Goal: Task Accomplishment & Management: Manage account settings

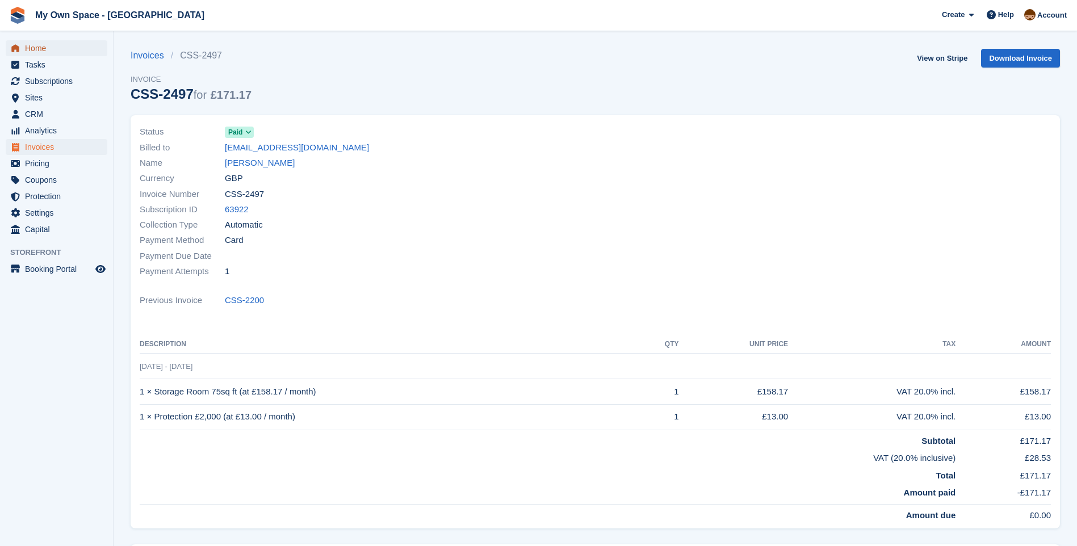
click at [39, 52] on span "Home" at bounding box center [59, 48] width 68 height 16
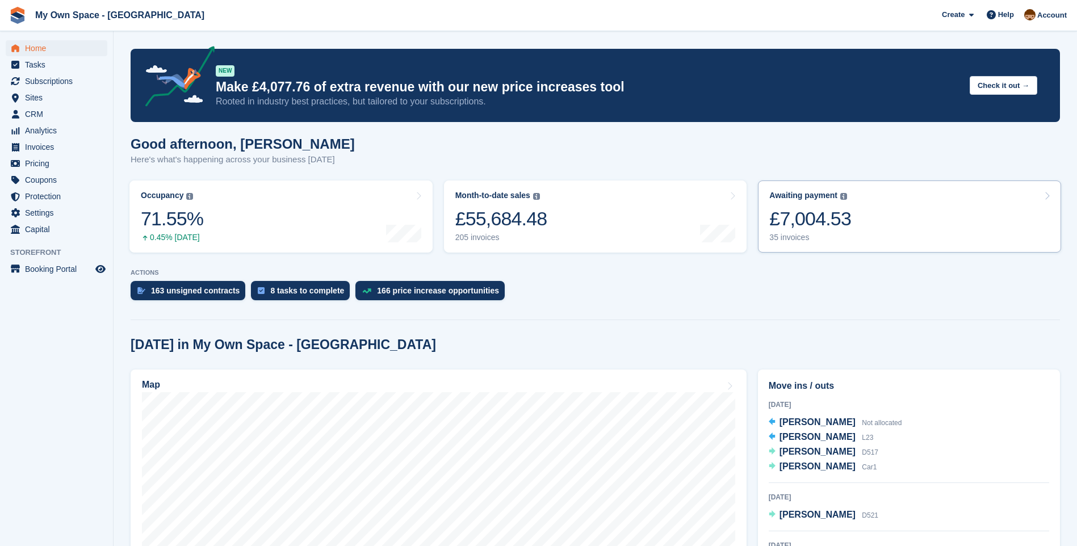
click at [798, 238] on div "35 invoices" at bounding box center [810, 238] width 82 height 10
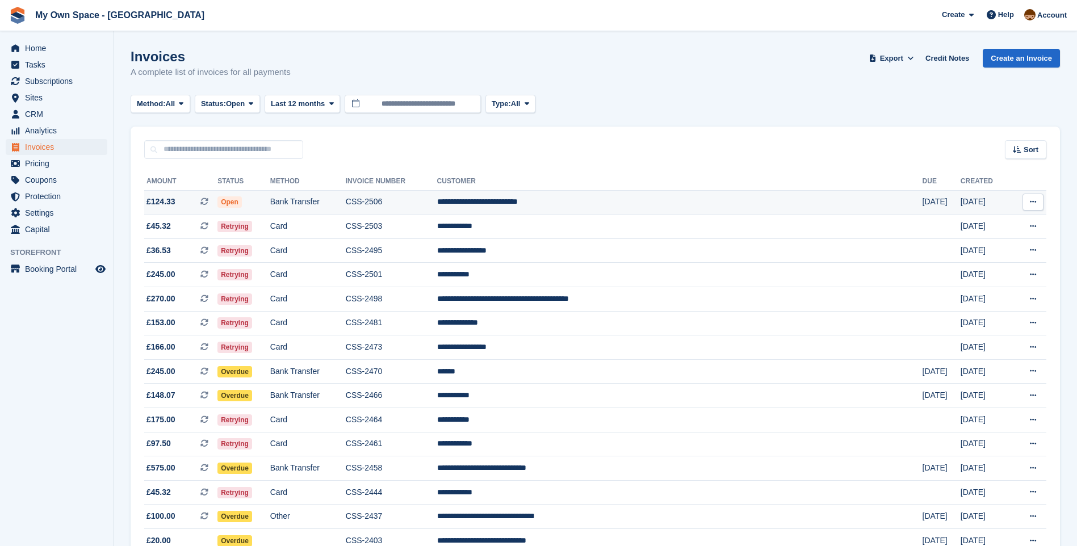
click at [422, 202] on td "CSS-2506" at bounding box center [391, 202] width 91 height 24
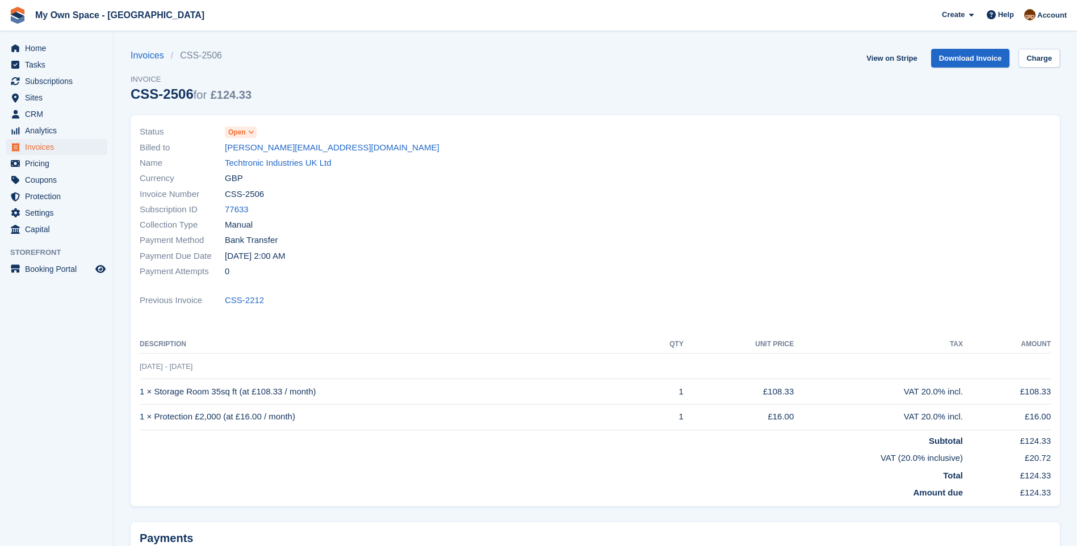
click at [250, 129] on icon at bounding box center [251, 132] width 6 height 7
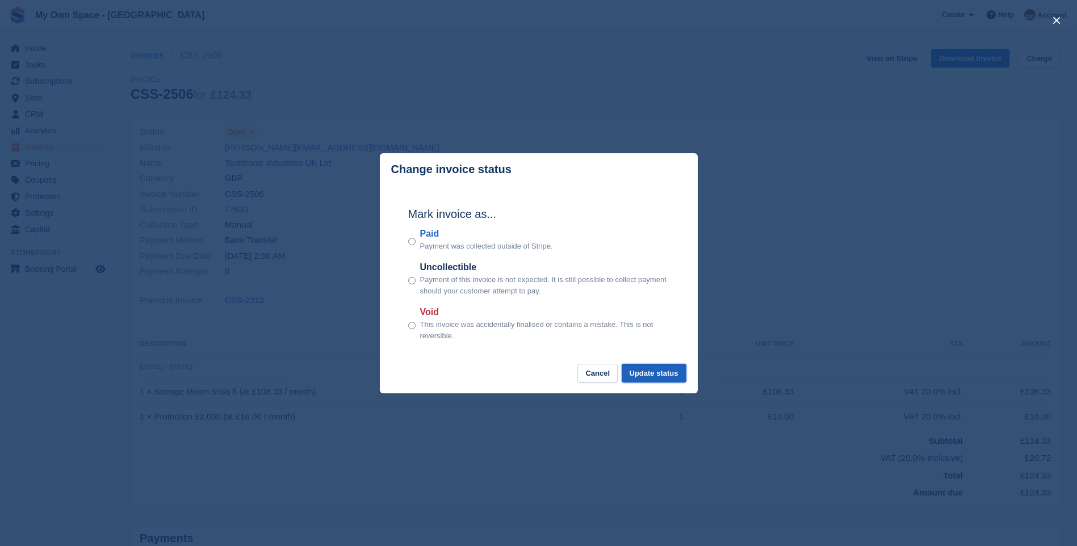
click at [650, 376] on button "Update status" at bounding box center [654, 373] width 65 height 19
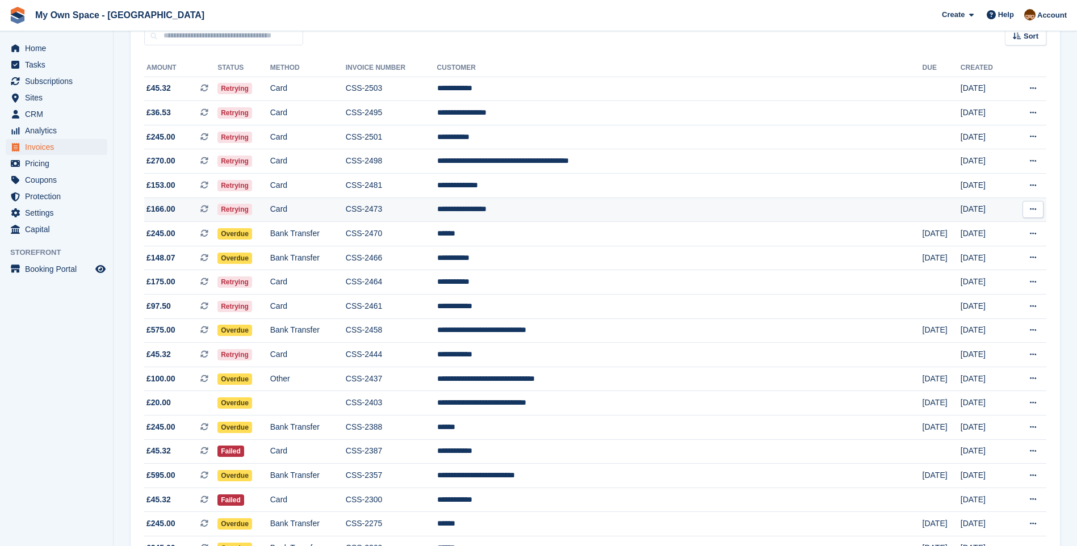
scroll to position [227, 0]
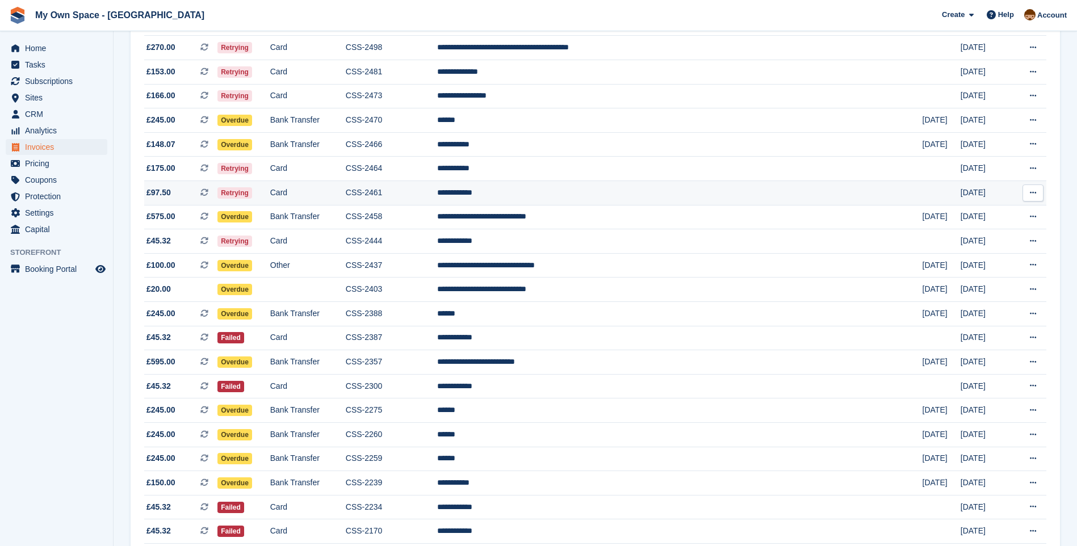
click at [430, 192] on td "CSS-2461" at bounding box center [391, 193] width 91 height 24
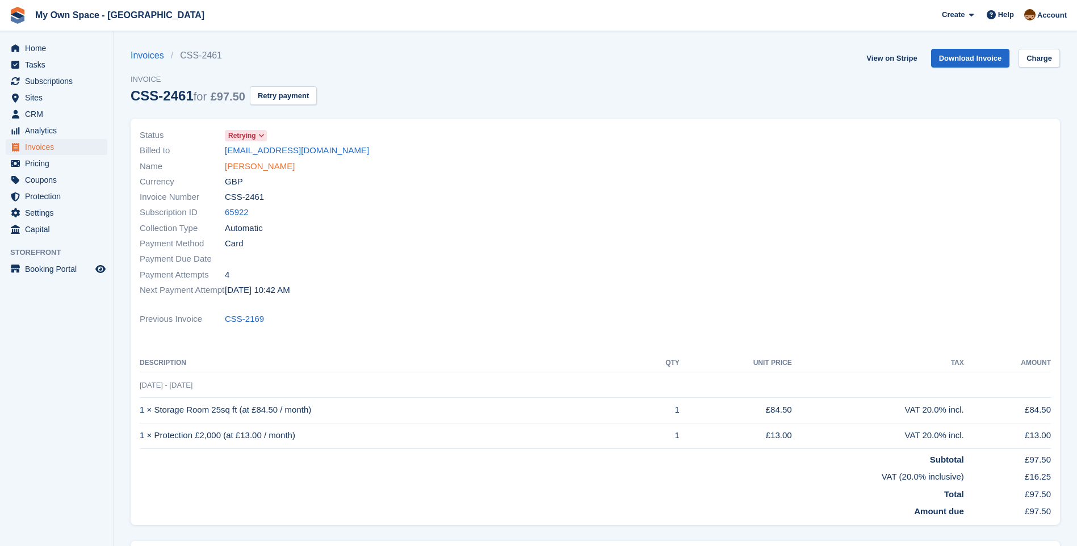
click at [247, 166] on link "James Colton" at bounding box center [260, 166] width 70 height 13
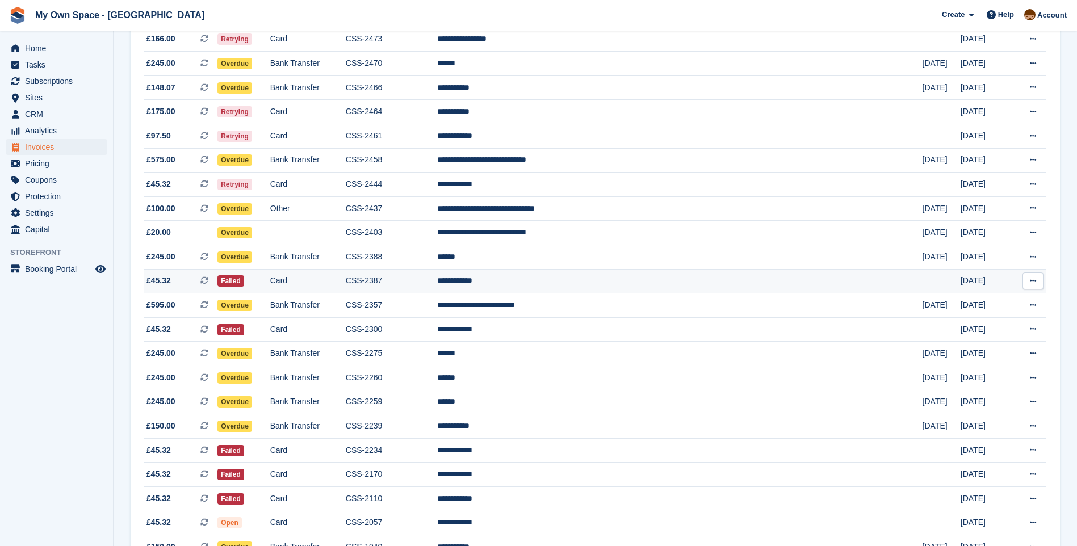
scroll to position [341, 0]
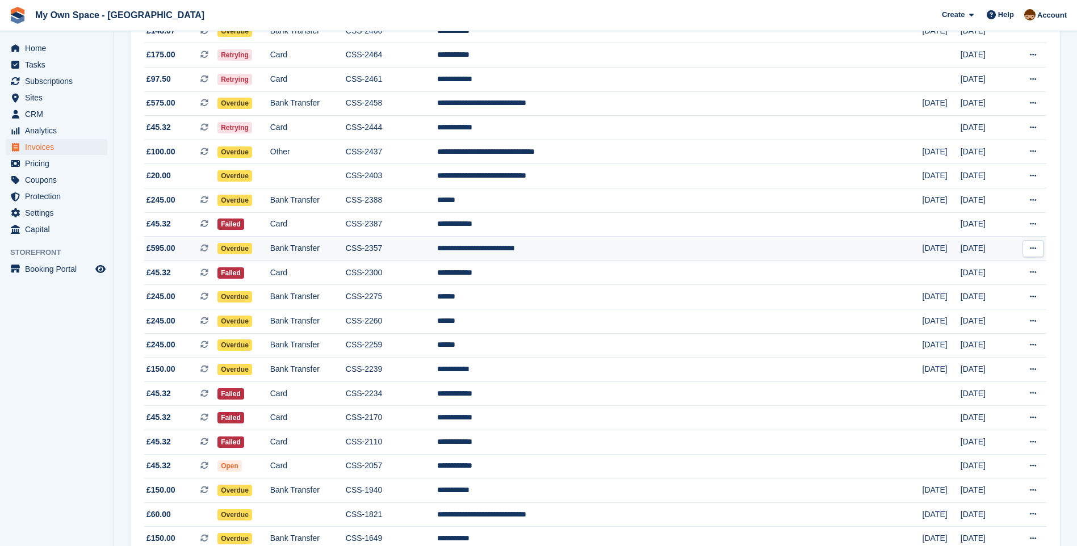
click at [340, 252] on td "Bank Transfer" at bounding box center [308, 249] width 76 height 24
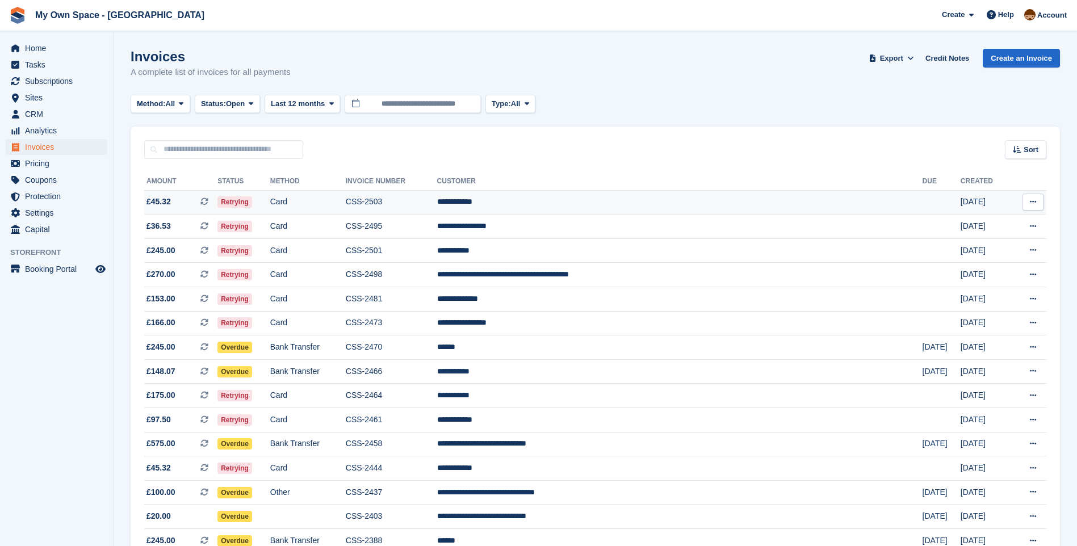
click at [531, 203] on td "**********" at bounding box center [679, 202] width 485 height 24
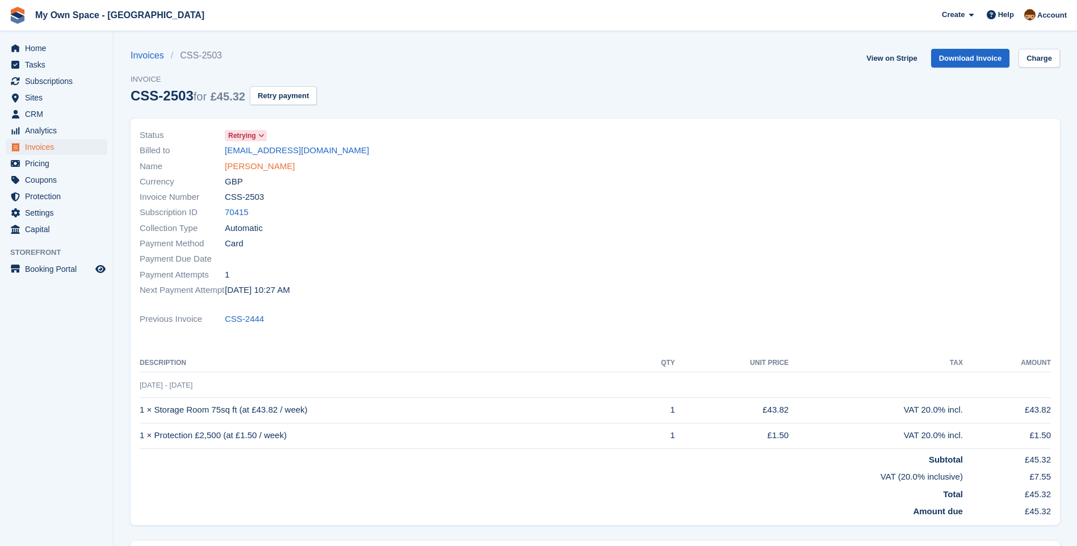
click at [247, 162] on link "[PERSON_NAME]" at bounding box center [260, 166] width 70 height 13
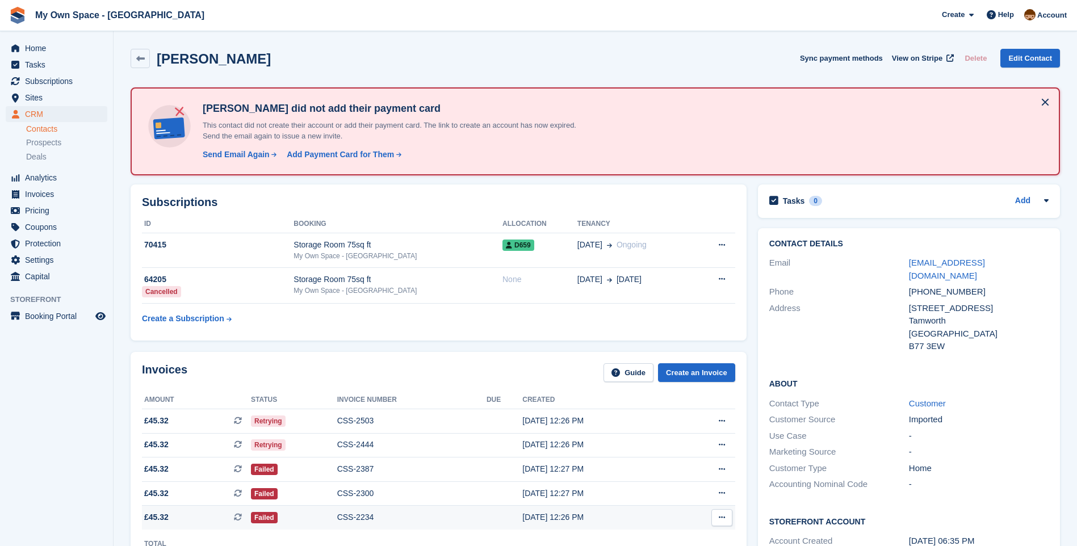
scroll to position [170, 0]
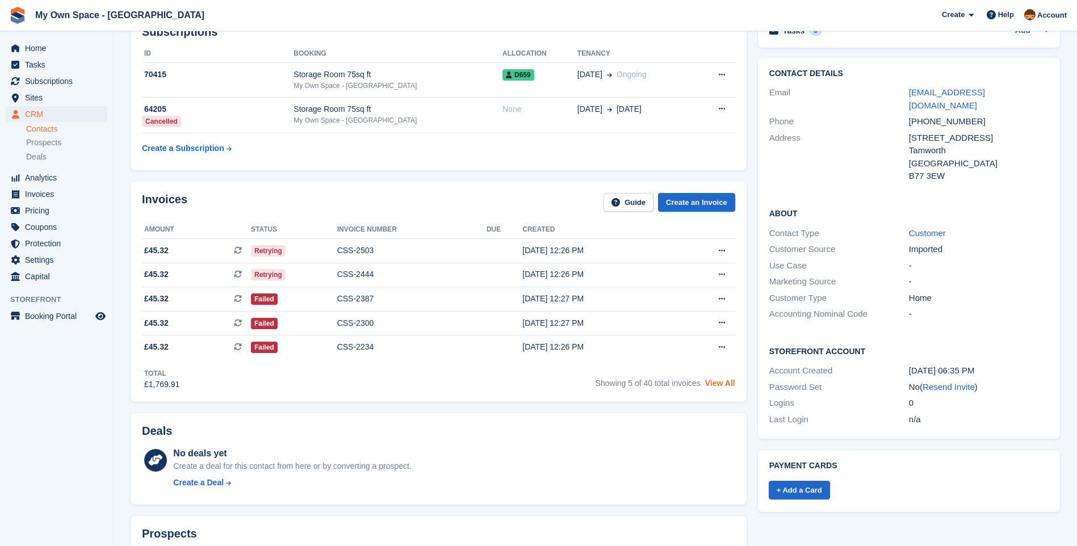
click at [726, 386] on link "View All" at bounding box center [720, 383] width 30 height 9
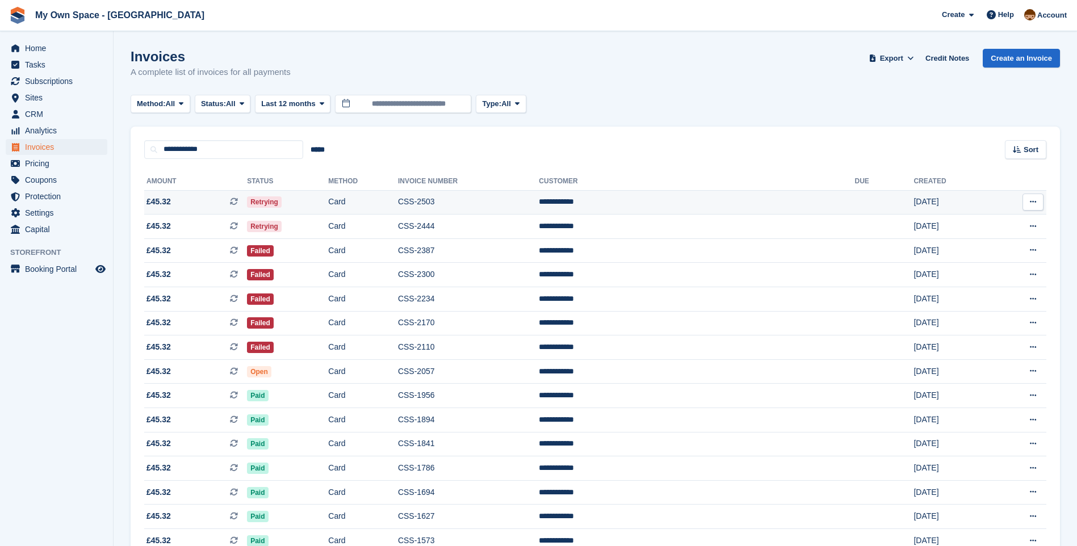
click at [470, 206] on td "CSS-2503" at bounding box center [468, 202] width 141 height 24
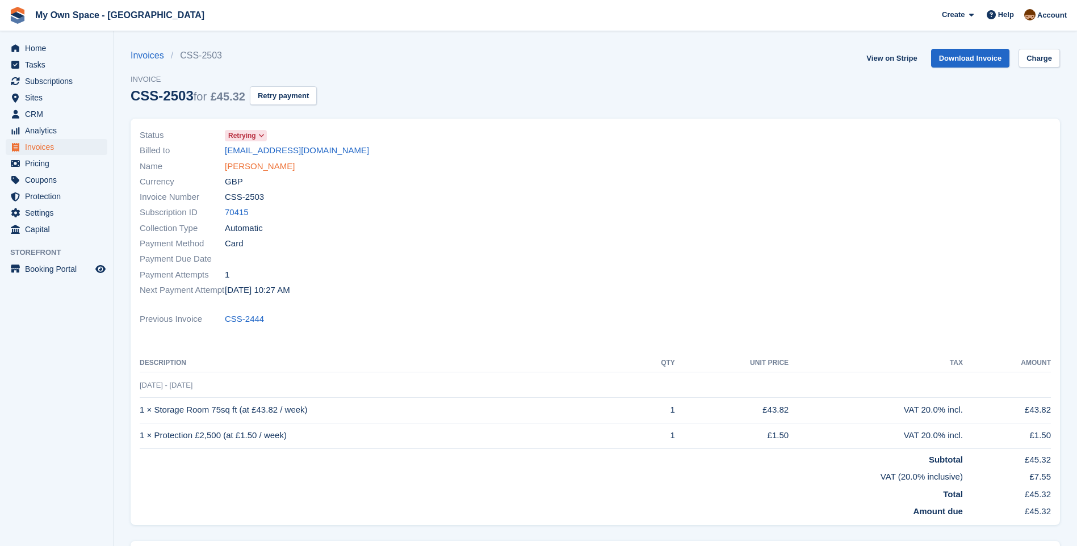
click at [261, 162] on link "[PERSON_NAME]" at bounding box center [260, 166] width 70 height 13
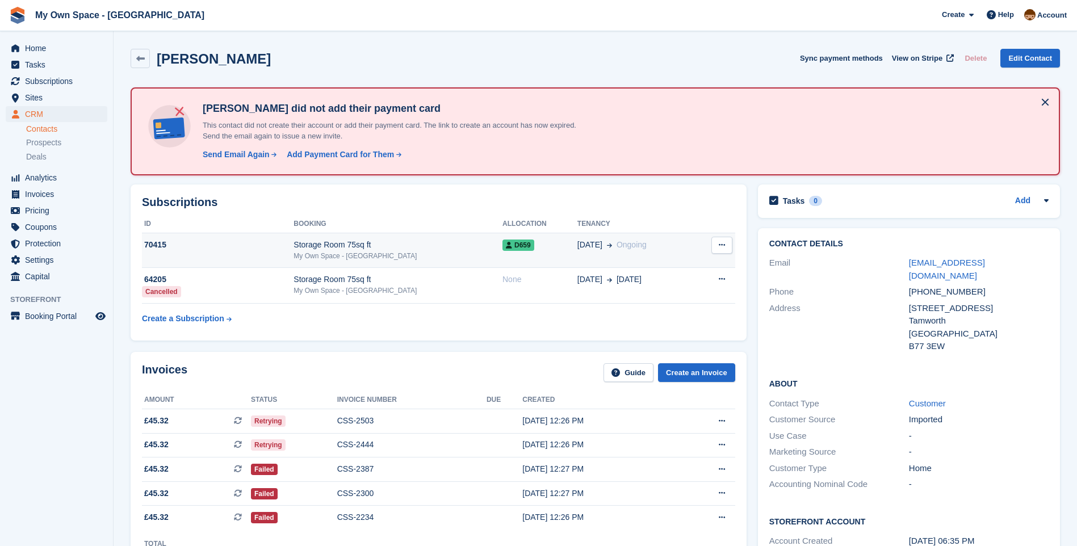
click at [354, 256] on div "My Own Space - [GEOGRAPHIC_DATA]" at bounding box center [398, 256] width 209 height 10
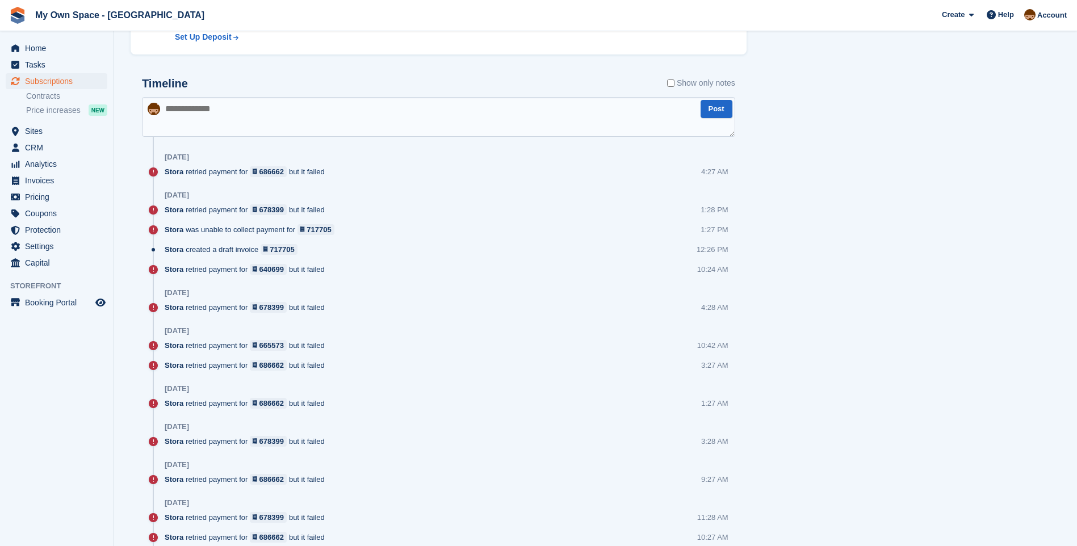
scroll to position [568, 0]
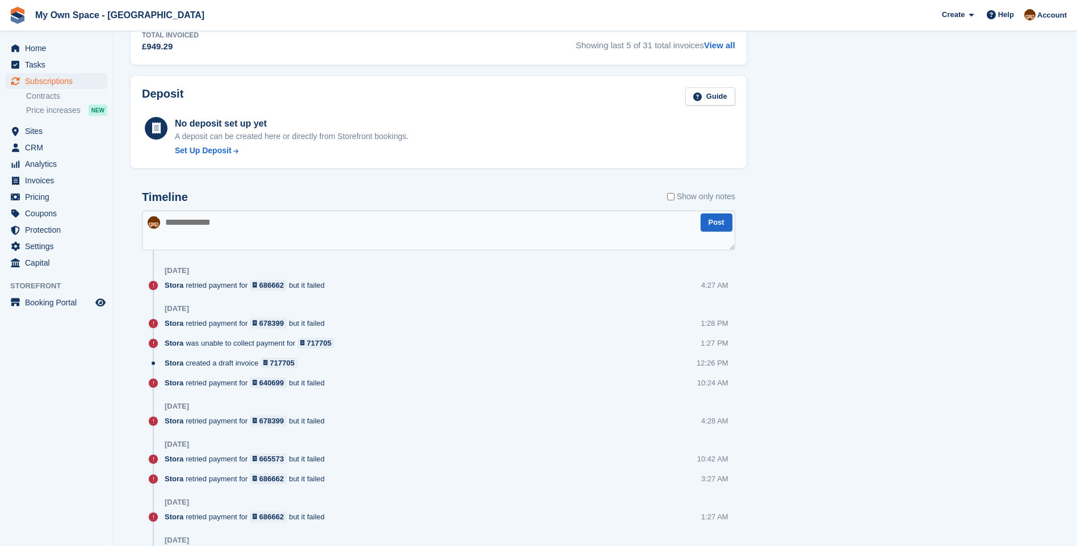
click at [176, 227] on textarea at bounding box center [438, 231] width 593 height 40
type textarea "**********"
click at [717, 225] on button "Post" at bounding box center [717, 222] width 32 height 19
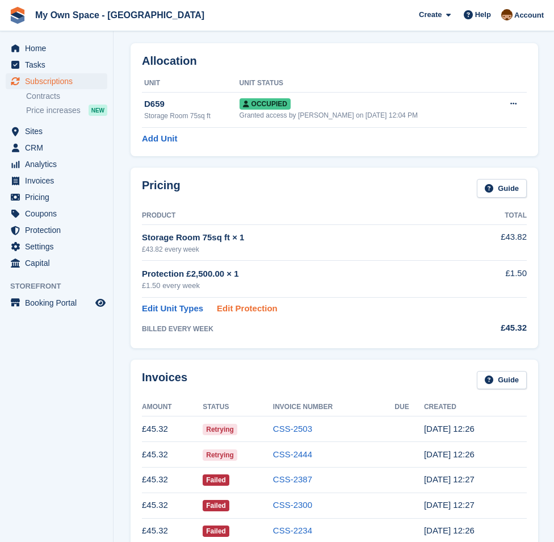
scroll to position [0, 0]
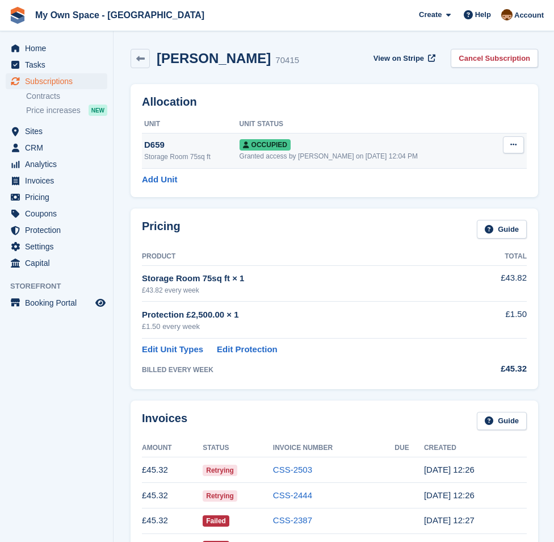
click at [255, 148] on span "Occupied" at bounding box center [265, 144] width 51 height 11
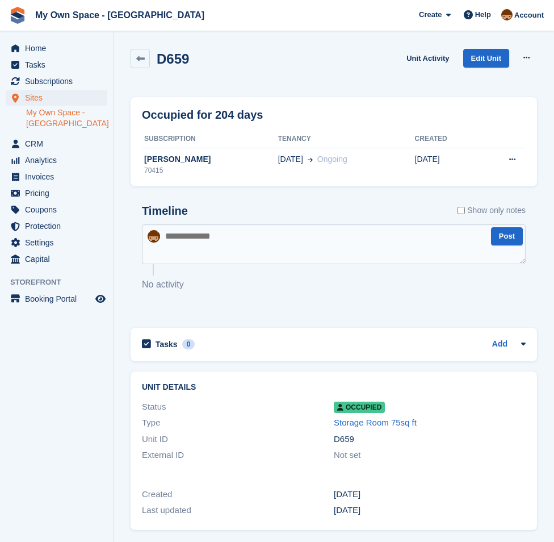
click at [338, 284] on p "No activity" at bounding box center [334, 285] width 384 height 14
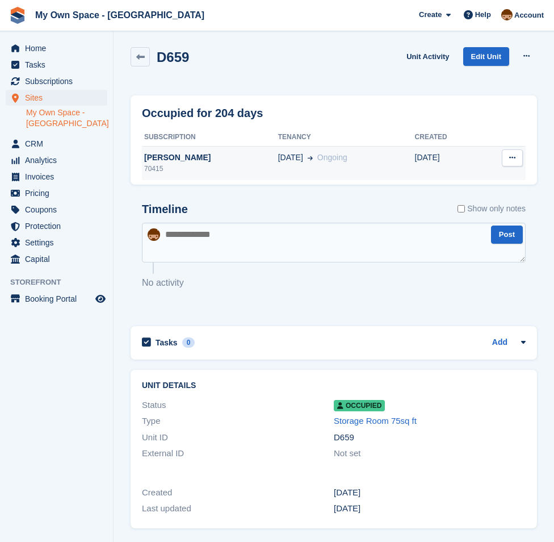
click at [170, 155] on div "[PERSON_NAME]" at bounding box center [210, 158] width 136 height 12
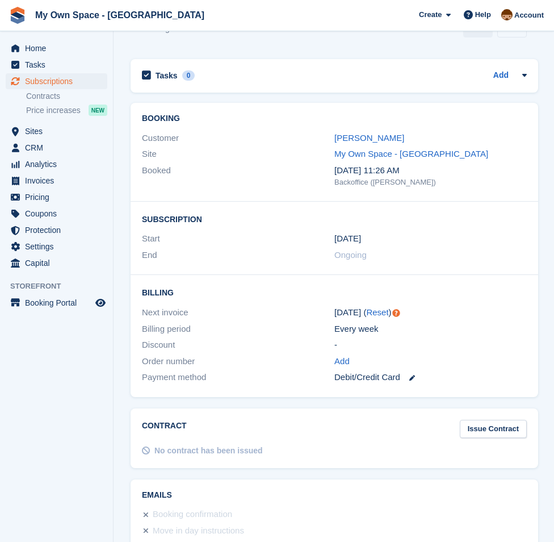
scroll to position [2328, 0]
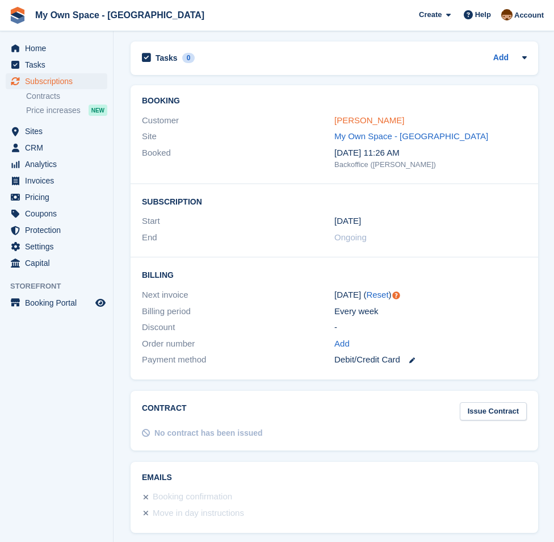
click at [351, 123] on link "[PERSON_NAME]" at bounding box center [369, 120] width 70 height 10
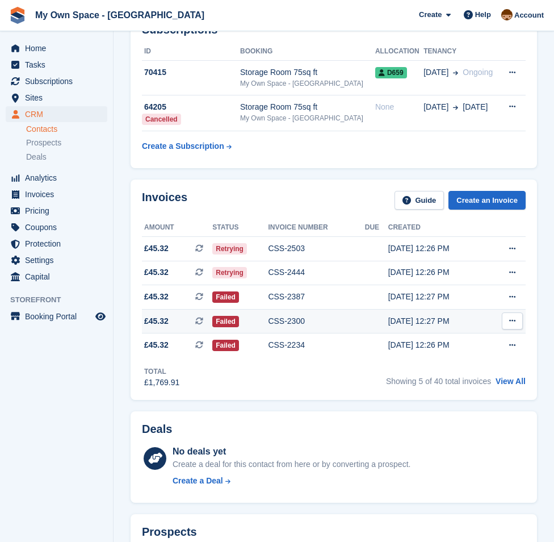
scroll to position [227, 0]
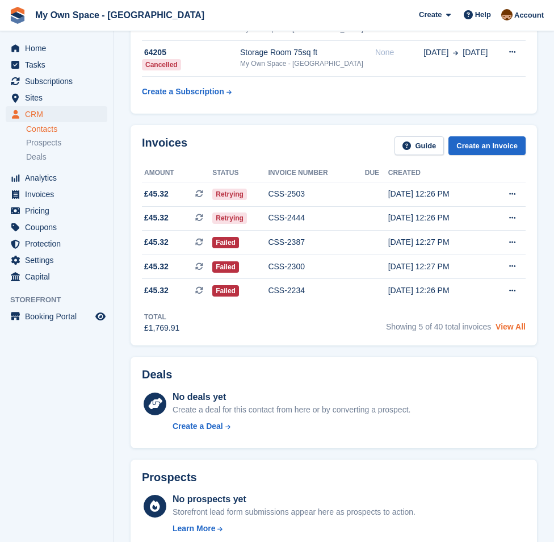
click at [509, 330] on link "View All" at bounding box center [511, 326] width 30 height 9
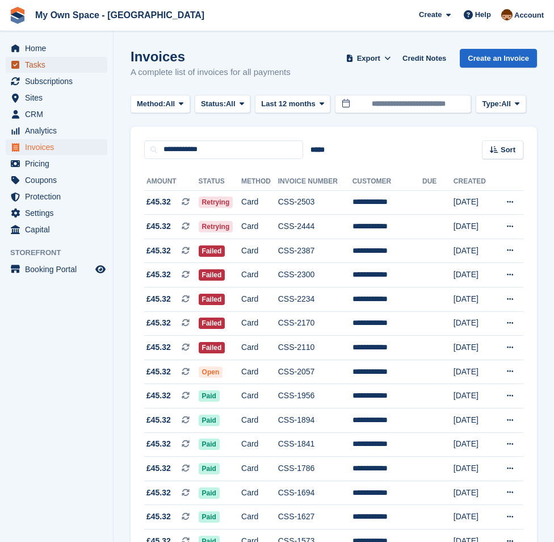
click at [95, 60] on link "Tasks" at bounding box center [57, 65] width 102 height 16
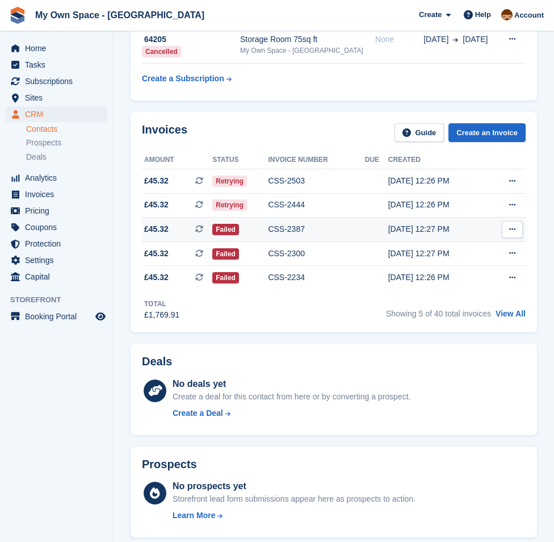
scroll to position [70, 0]
